Goal: Task Accomplishment & Management: Manage account settings

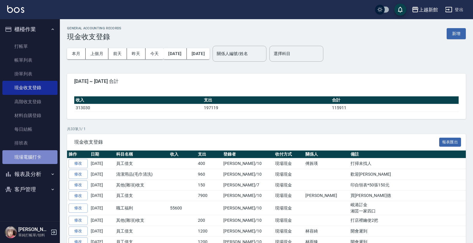
drag, startPoint x: 31, startPoint y: 161, endPoint x: 34, endPoint y: 156, distance: 5.1
click at [31, 160] on link "現場電腦打卡" at bounding box center [29, 157] width 55 height 14
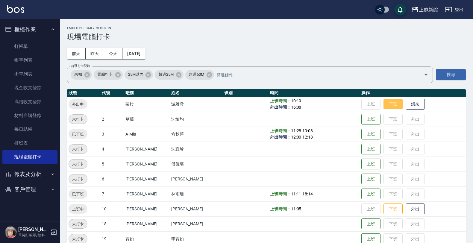
click at [385, 101] on button "下班" at bounding box center [392, 104] width 19 height 10
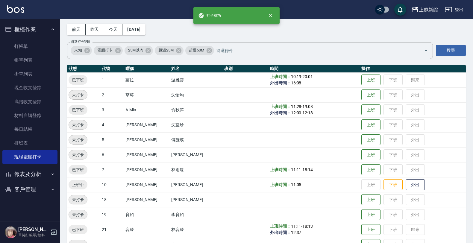
scroll to position [37, 0]
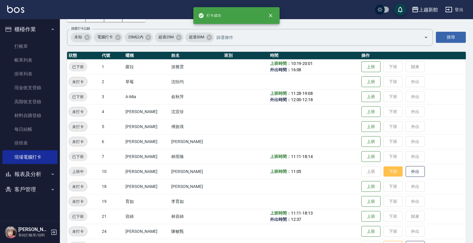
click at [383, 169] on button "下班" at bounding box center [392, 171] width 19 height 10
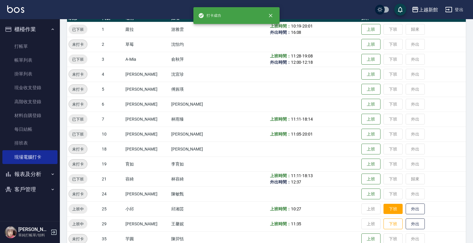
click at [388, 206] on button "下班" at bounding box center [392, 209] width 19 height 10
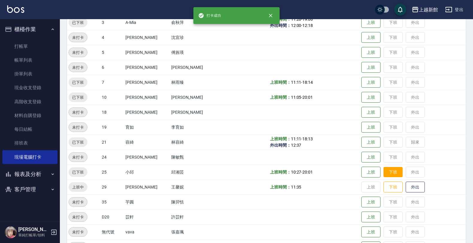
scroll to position [112, 0]
click at [383, 189] on button "下班" at bounding box center [392, 186] width 19 height 10
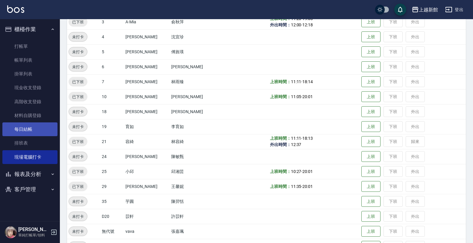
click at [35, 128] on link "每日結帳" at bounding box center [29, 129] width 55 height 14
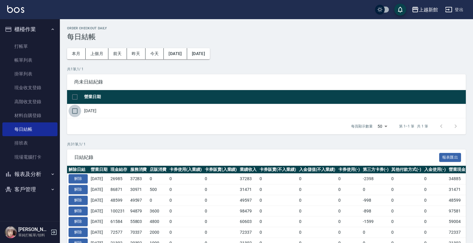
click at [75, 109] on input "checkbox" at bounding box center [75, 111] width 13 height 13
checkbox input "true"
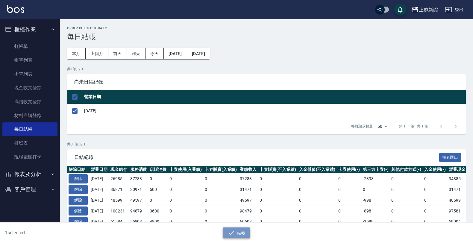
click at [247, 233] on button "結帳" at bounding box center [237, 232] width 28 height 11
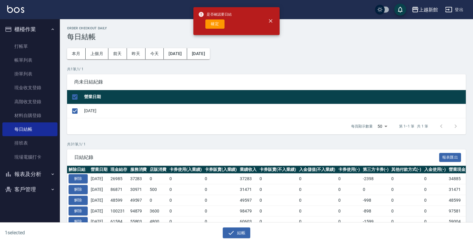
drag, startPoint x: 210, startPoint y: 26, endPoint x: 207, endPoint y: 29, distance: 4.0
click at [208, 27] on button "確定" at bounding box center [214, 23] width 19 height 9
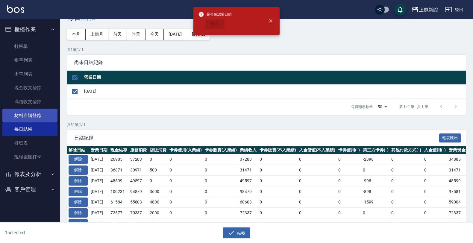
scroll to position [37, 0]
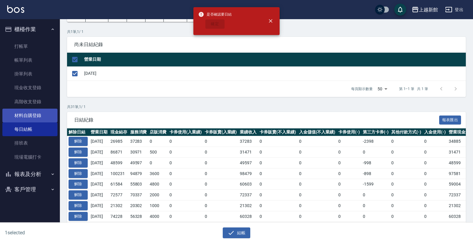
checkbox input "false"
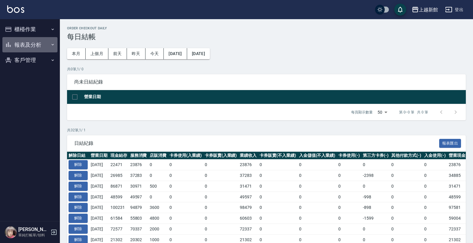
click at [27, 43] on button "報表及分析" at bounding box center [29, 45] width 55 height 16
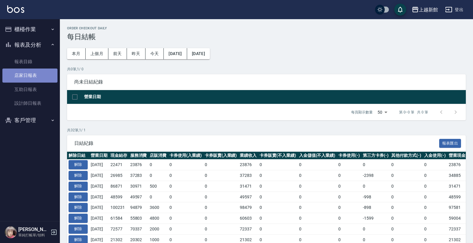
click at [26, 75] on link "店家日報表" at bounding box center [29, 76] width 55 height 14
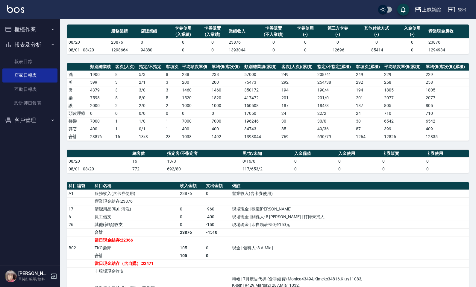
scroll to position [47, 0]
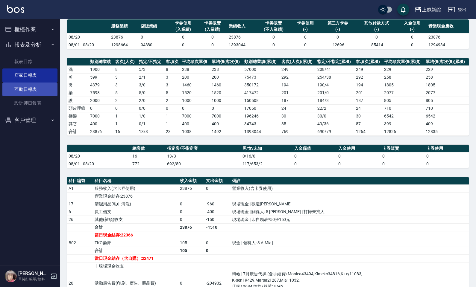
click at [32, 90] on link "互助日報表" at bounding box center [29, 90] width 55 height 14
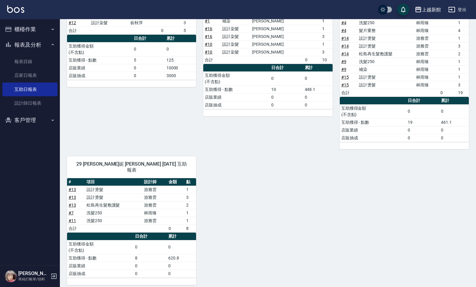
scroll to position [109, 0]
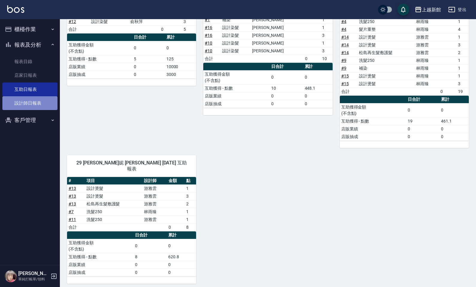
click at [28, 100] on link "設計師日報表" at bounding box center [29, 103] width 55 height 14
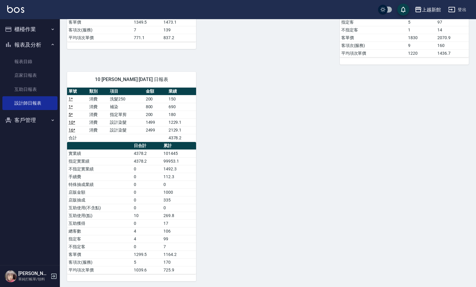
scroll to position [240, 0]
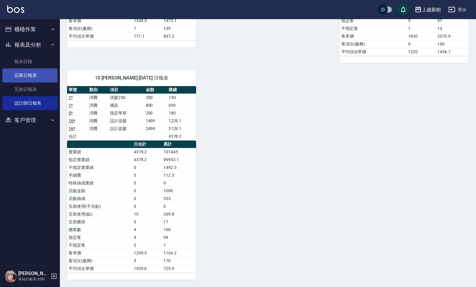
click at [26, 79] on link "店家日報表" at bounding box center [29, 76] width 55 height 14
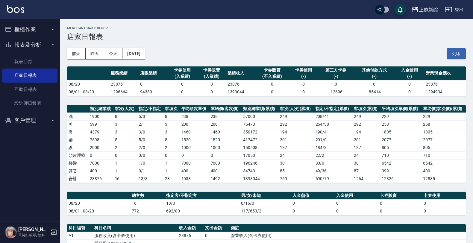
drag, startPoint x: 467, startPoint y: 13, endPoint x: 460, endPoint y: 11, distance: 7.3
click at [465, 13] on div "上越新館 登出" at bounding box center [236, 9] width 473 height 19
click at [460, 11] on button "登出" at bounding box center [453, 9] width 23 height 11
